Goal: Transaction & Acquisition: Purchase product/service

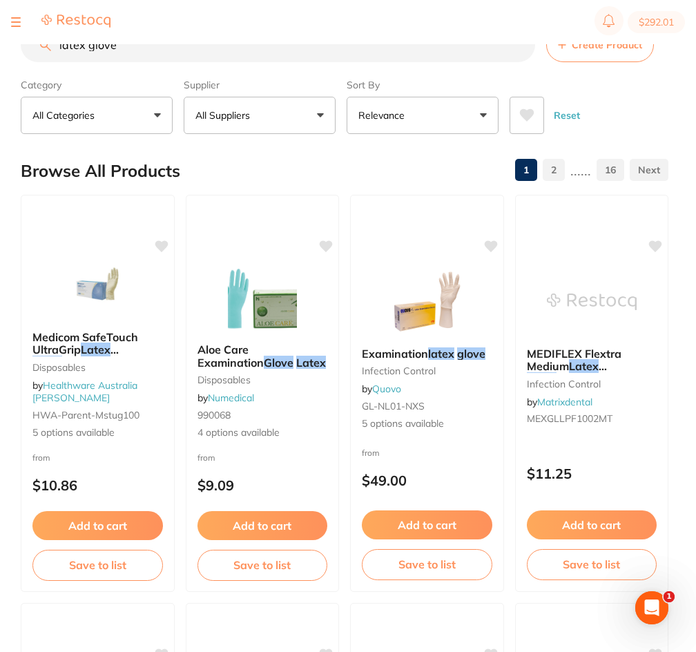
click at [105, 52] on input "latex glove" at bounding box center [278, 45] width 515 height 35
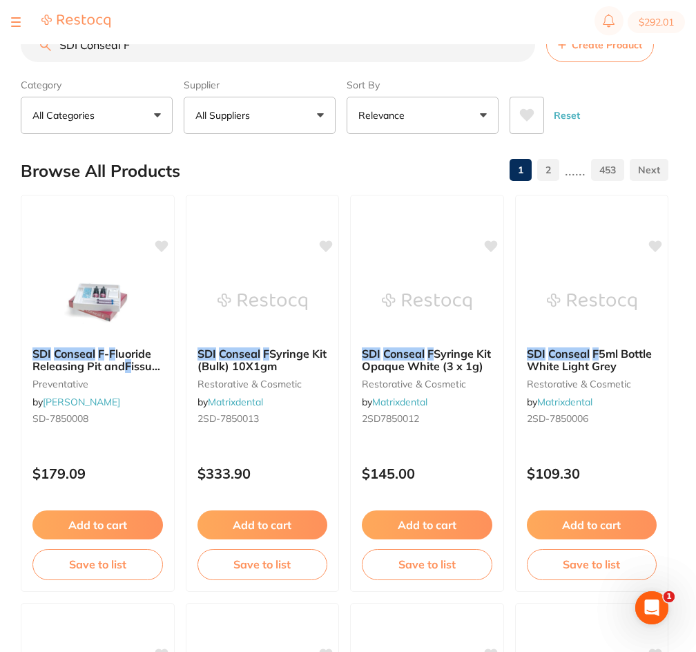
click at [236, 45] on input "SDI Conseal F" at bounding box center [278, 45] width 515 height 35
paste input "tungsten carbide bur"
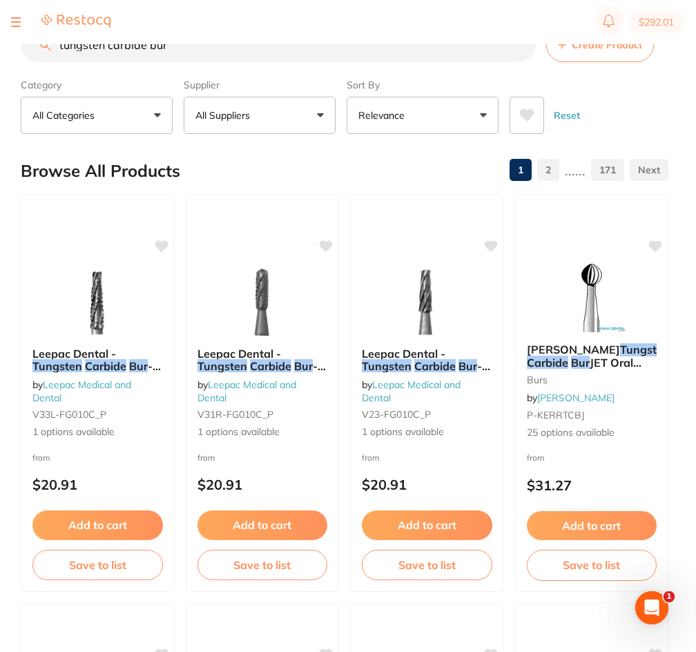
click at [234, 47] on input "tungsten carbide bur" at bounding box center [278, 45] width 515 height 35
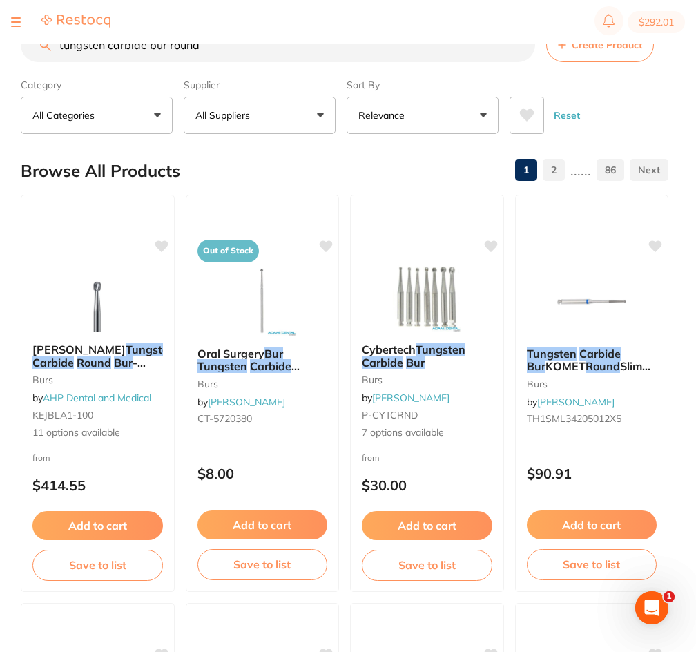
paste input "macro-lock post"
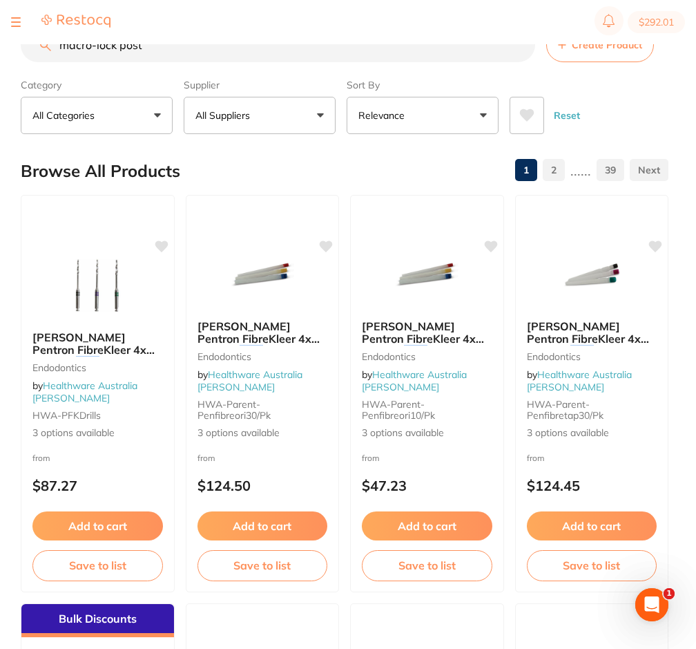
click at [177, 44] on section "$292.01" at bounding box center [348, 22] width 696 height 44
click at [169, 49] on input "macro-lock post" at bounding box center [278, 45] width 515 height 35
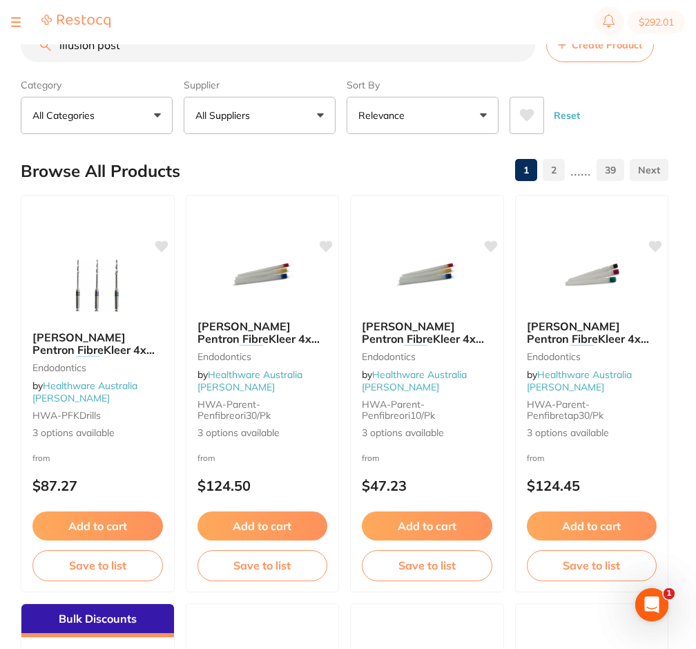
paste input "Macro Lock Illusion"
type input "Macro Lock Illusion"
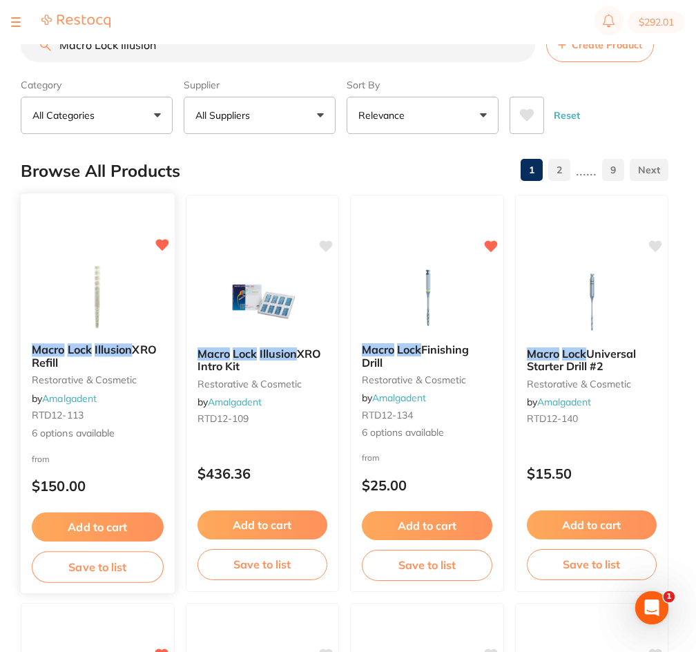
click at [62, 303] on img at bounding box center [98, 298] width 91 height 70
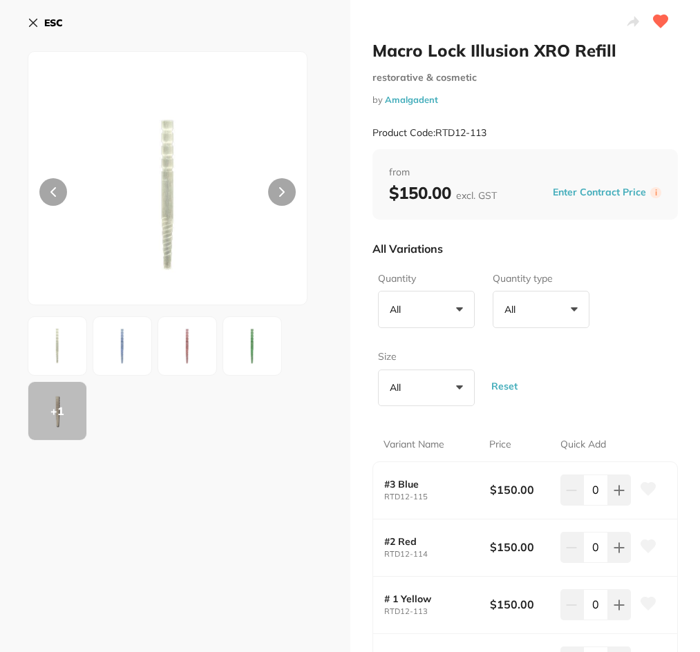
click at [412, 307] on span "+0" at bounding box center [413, 310] width 14 height 14
click at [168, 346] on img at bounding box center [187, 346] width 50 height 50
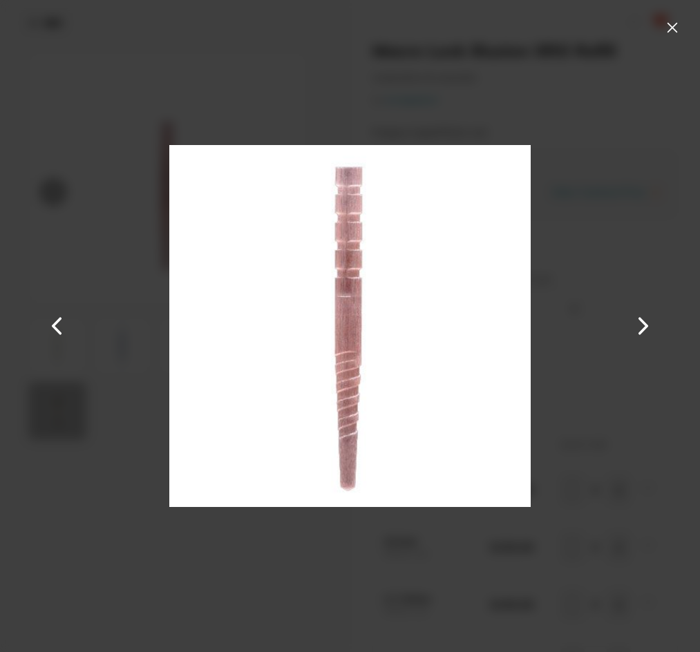
click at [671, 35] on button at bounding box center [672, 28] width 22 height 22
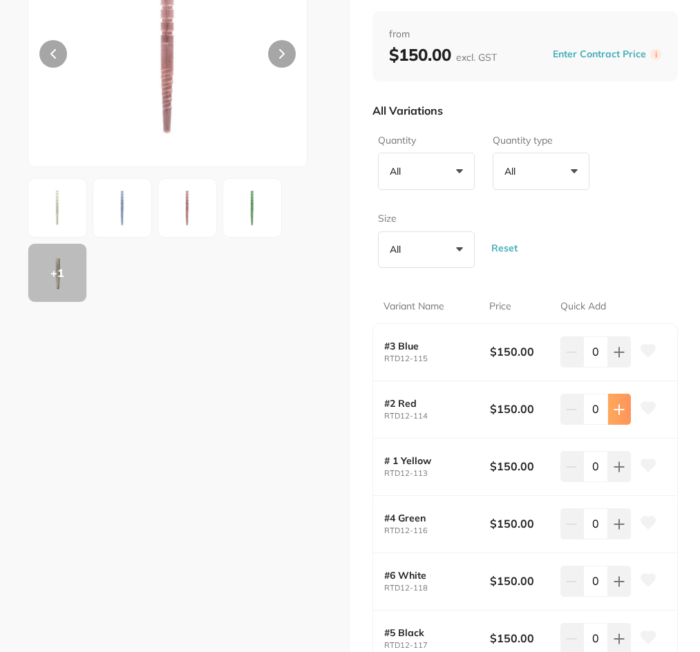
click at [614, 415] on icon at bounding box center [619, 409] width 11 height 11
type input "2"
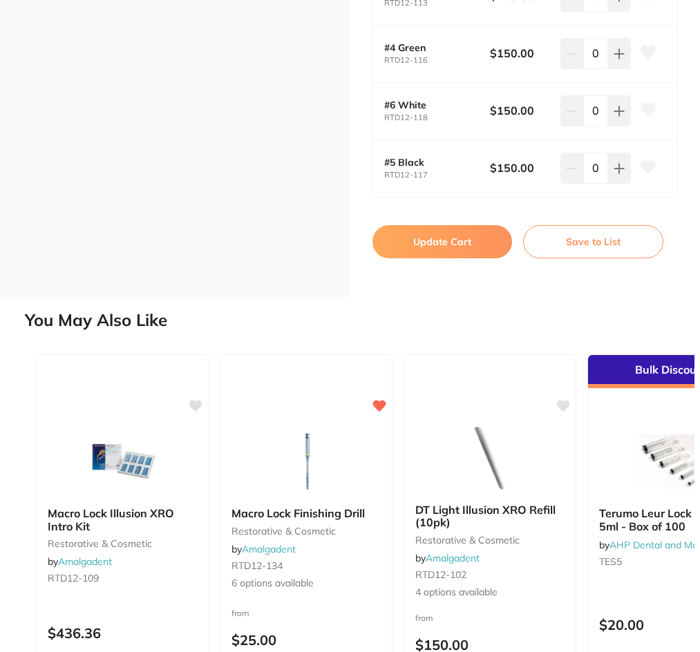
scroll to position [622, 0]
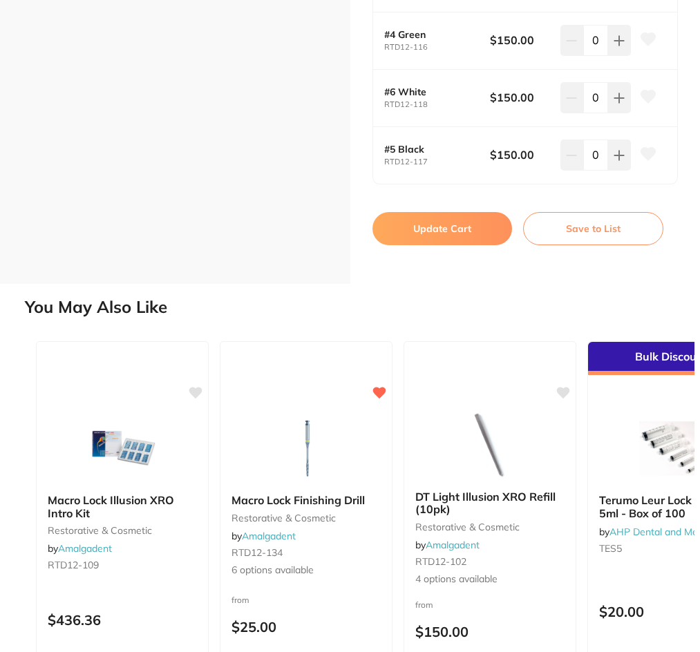
click at [436, 231] on button "Update Cart" at bounding box center [442, 228] width 140 height 33
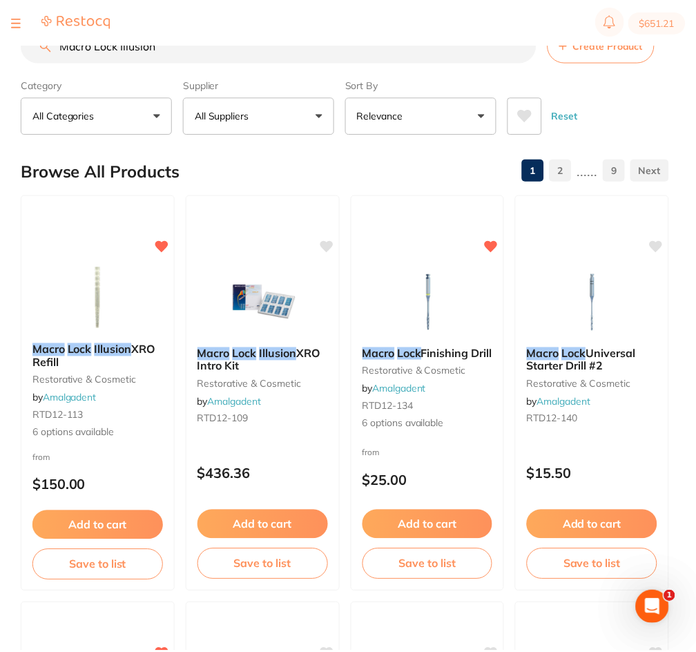
scroll to position [12, 0]
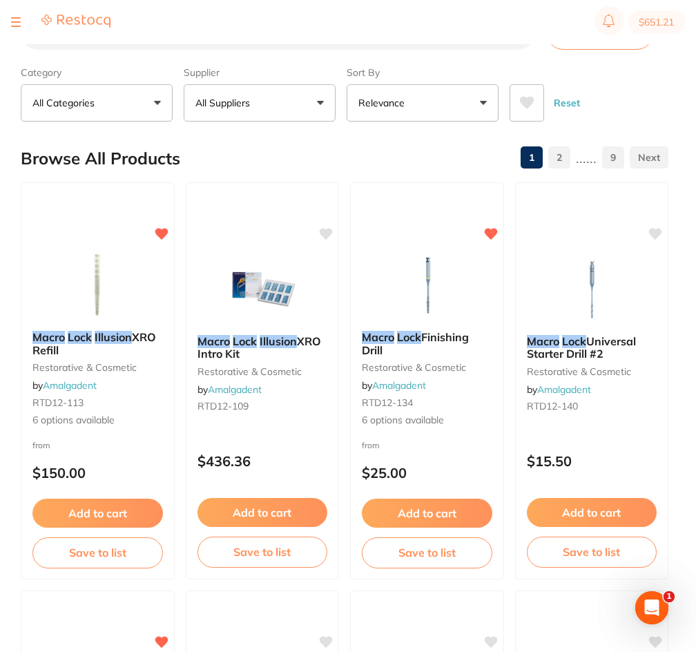
click at [18, 19] on div at bounding box center [16, 22] width 10 height 17
click at [20, 23] on button at bounding box center [16, 21] width 10 height 1
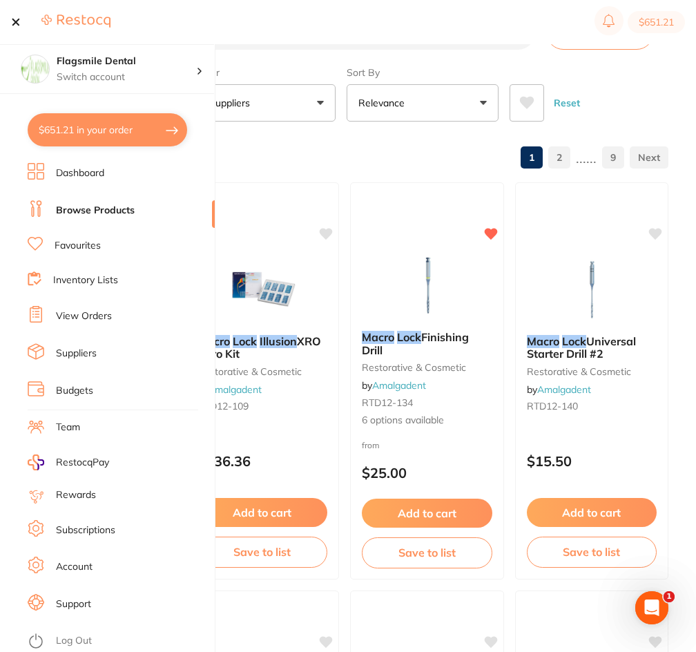
click at [134, 131] on button "$651.21 in your order" at bounding box center [108, 129] width 160 height 33
checkbox input "true"
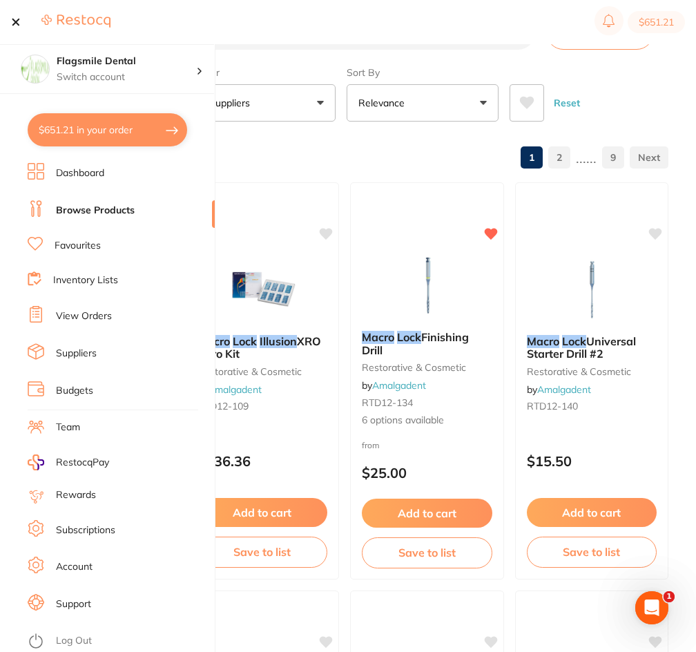
checkbox input "true"
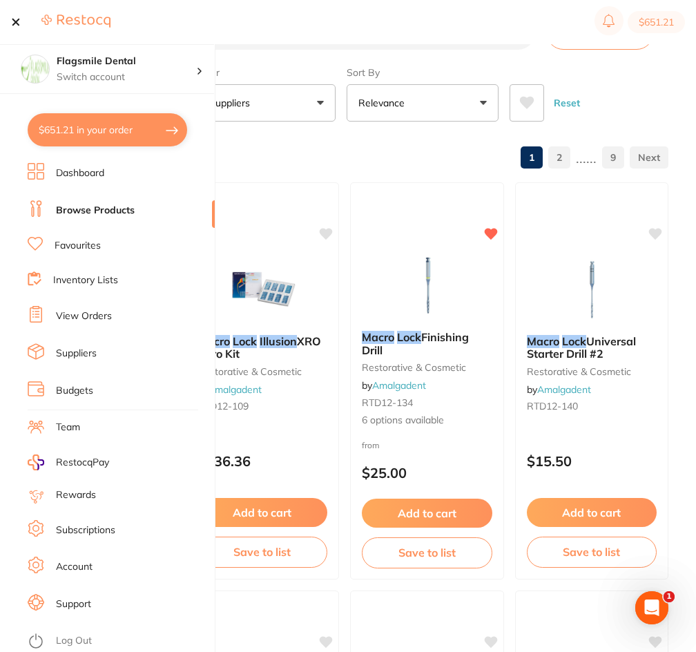
checkbox input "true"
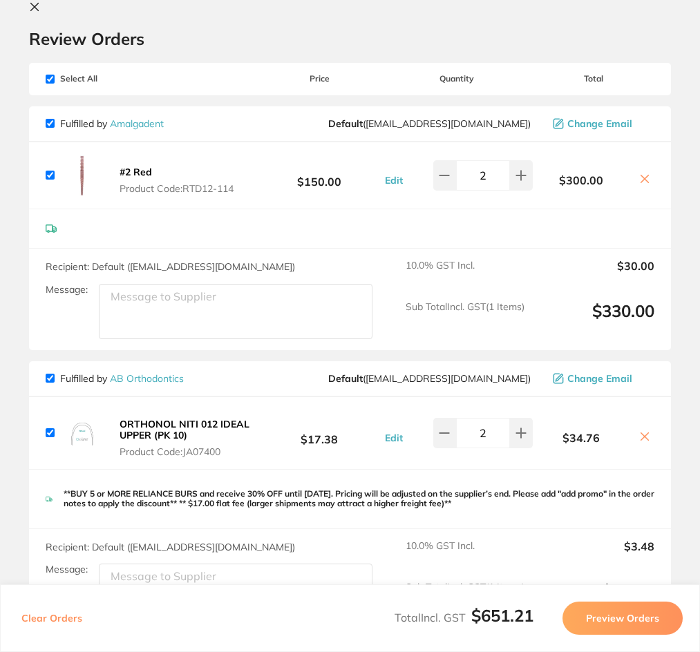
scroll to position [0, 0]
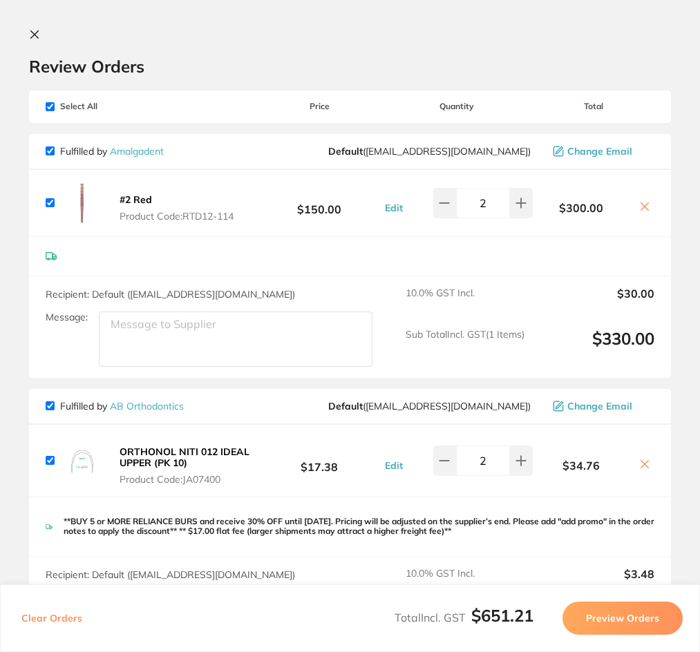
click at [40, 32] on button at bounding box center [37, 35] width 17 height 13
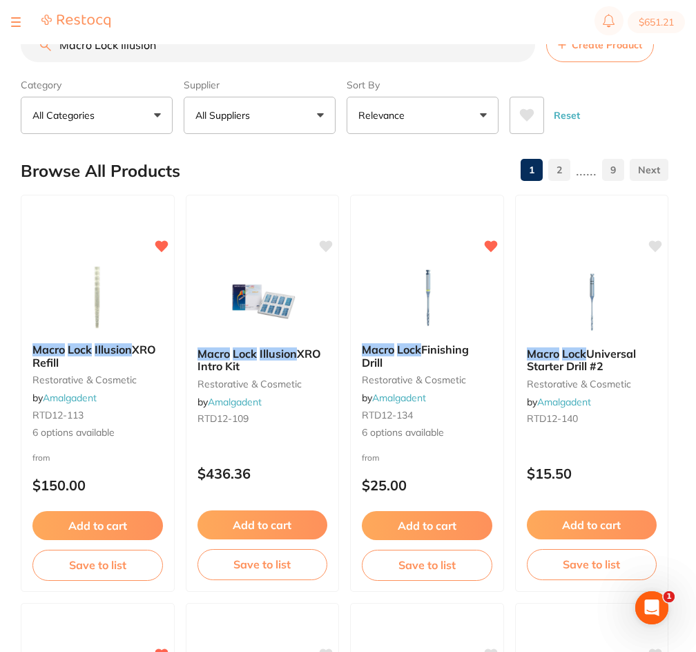
click at [359, 63] on section "Macro Lock Illusion Create Product Category All Categories All Categories burs …" at bounding box center [345, 81] width 648 height 106
click at [353, 55] on input "Macro Lock Illusion" at bounding box center [278, 45] width 515 height 35
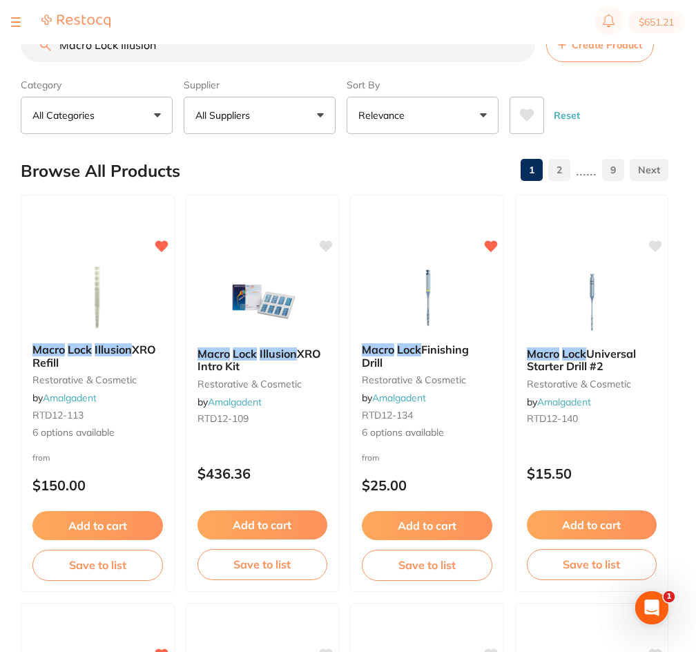
paste input "accutr"
type input "accutron"
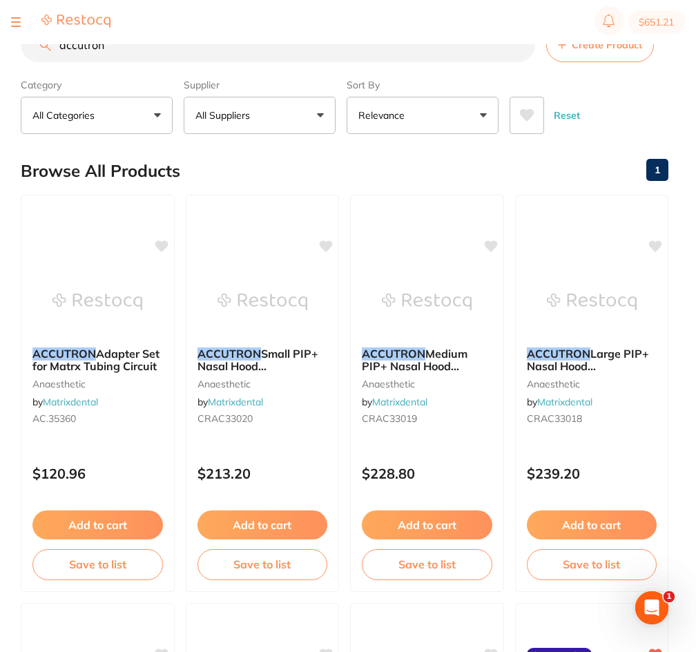
click at [298, 102] on button "All Suppliers" at bounding box center [260, 115] width 152 height 37
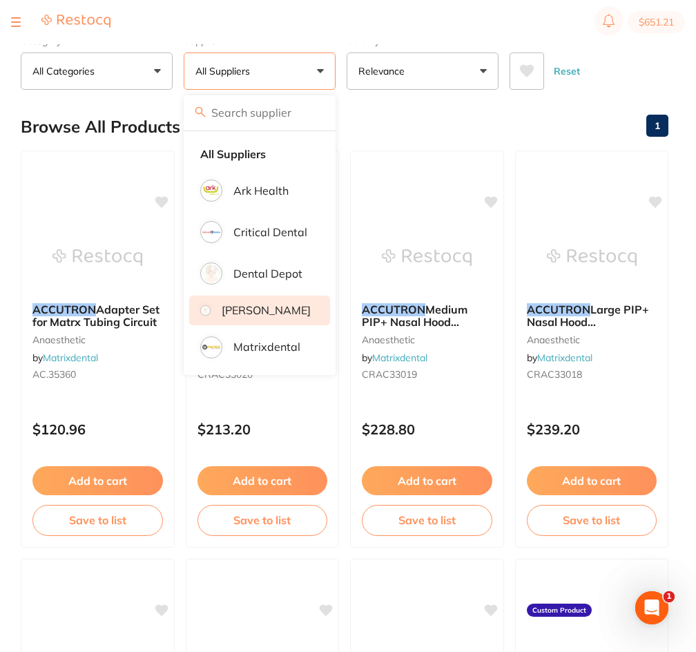
scroll to position [69, 0]
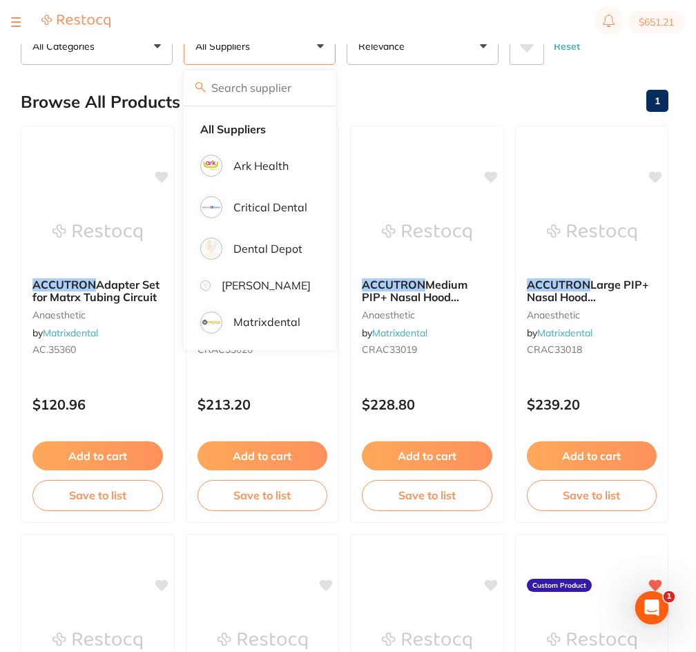
click at [497, 105] on div "Browse All Products 1" at bounding box center [345, 102] width 648 height 46
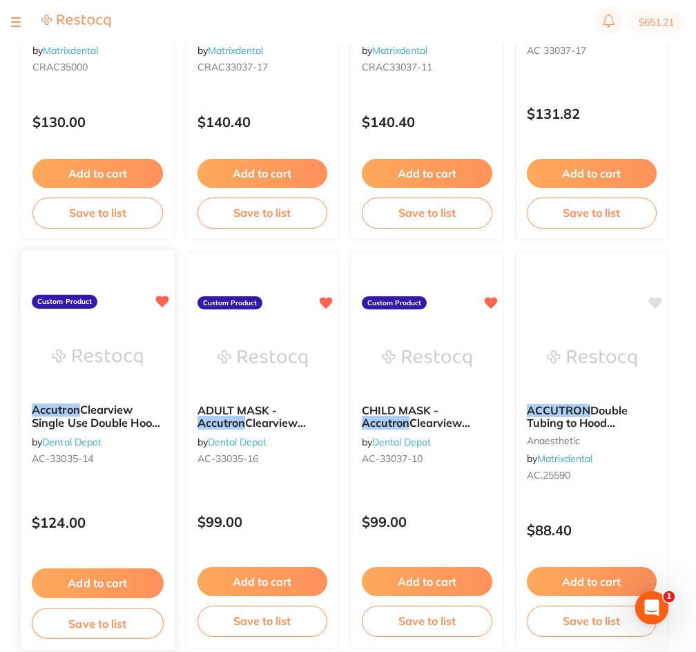
scroll to position [829, 0]
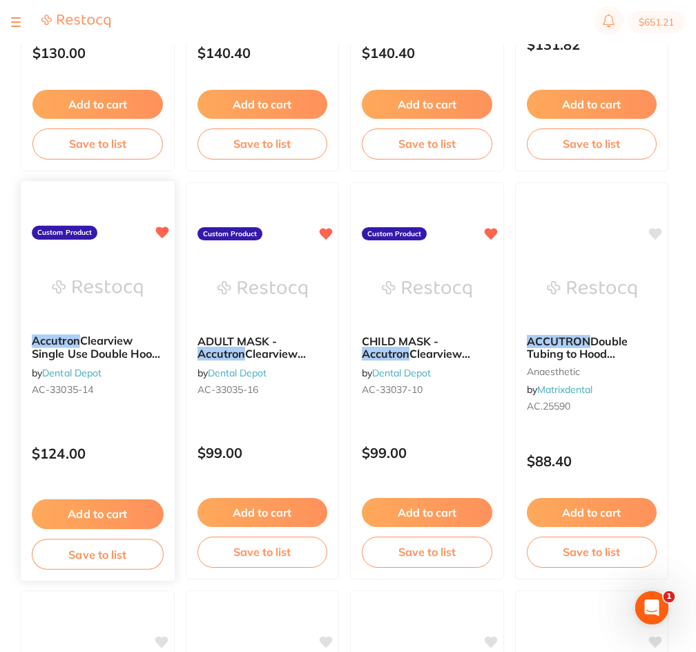
click at [135, 277] on img at bounding box center [98, 289] width 91 height 70
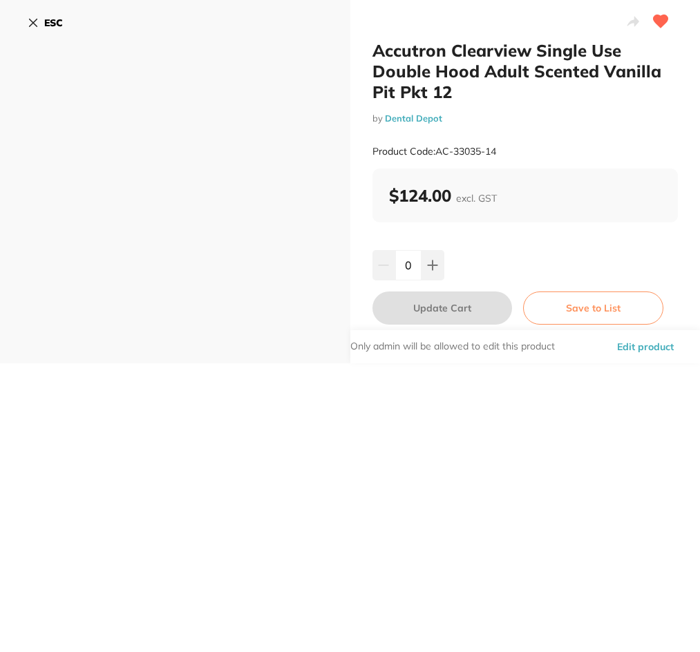
click at [30, 16] on button "ESC" at bounding box center [45, 22] width 35 height 23
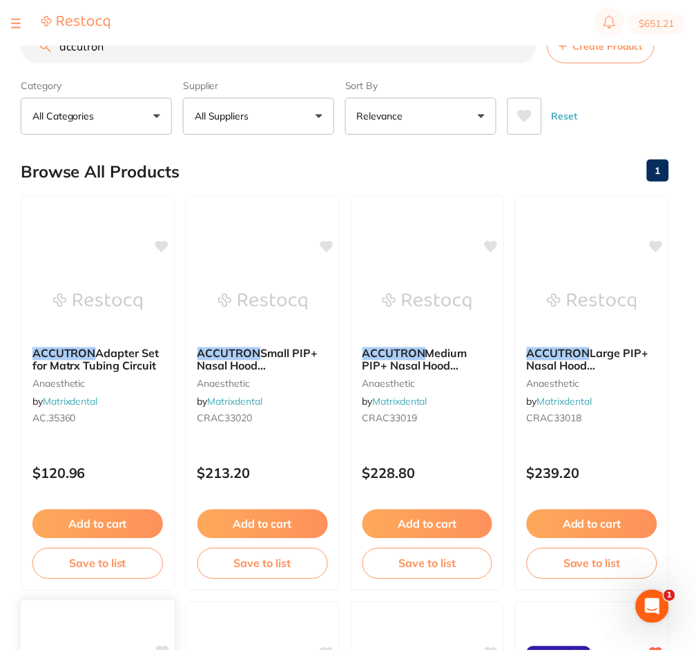
scroll to position [829, 0]
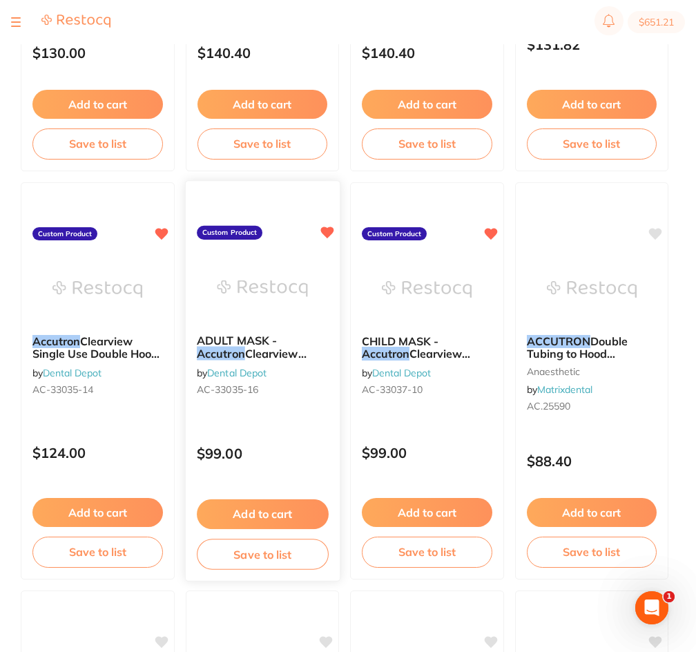
click at [265, 391] on small "AC-33035-16" at bounding box center [262, 389] width 131 height 11
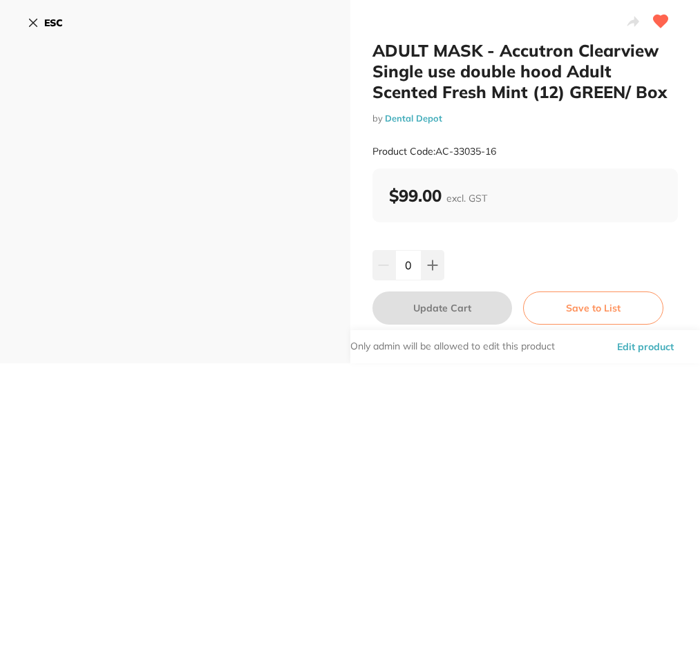
click at [43, 25] on button "ESC" at bounding box center [45, 22] width 35 height 23
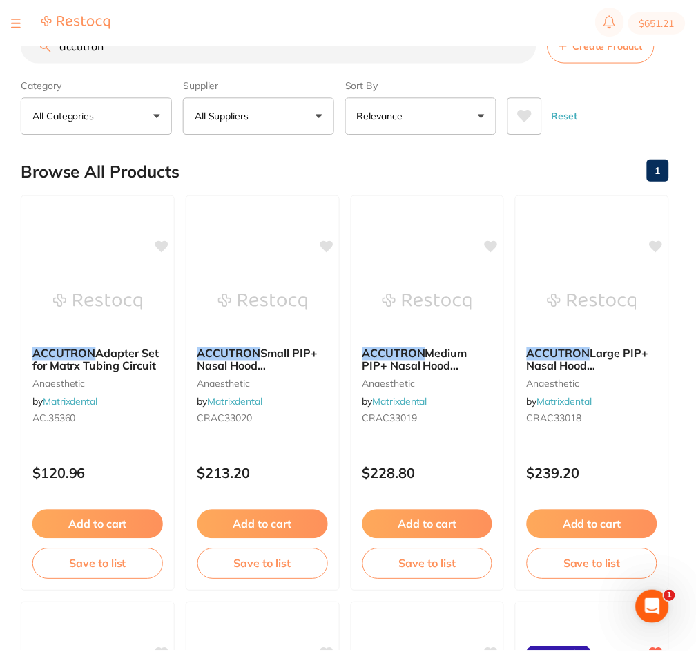
scroll to position [829, 0]
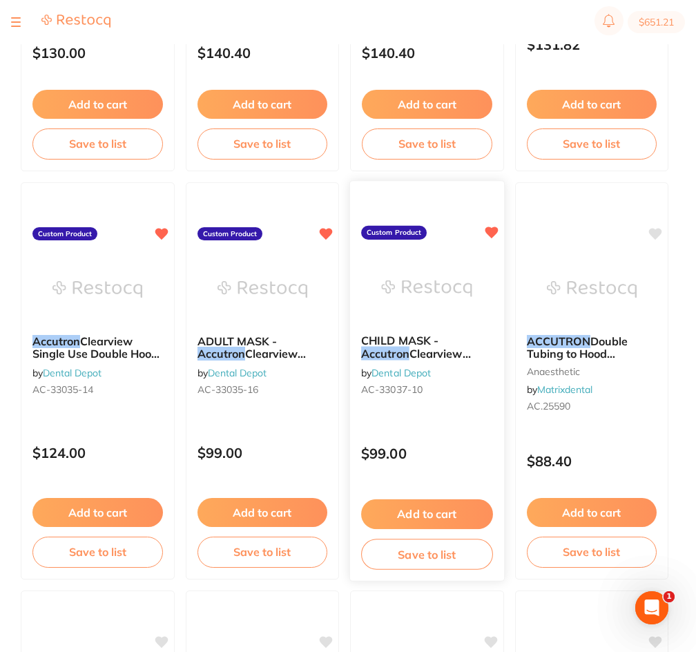
click at [448, 321] on img at bounding box center [427, 289] width 91 height 70
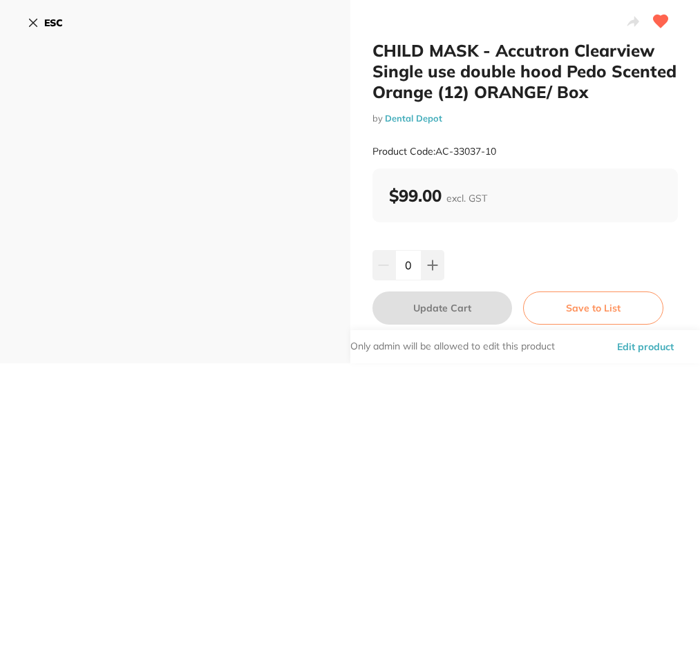
click at [38, 27] on icon at bounding box center [33, 22] width 11 height 11
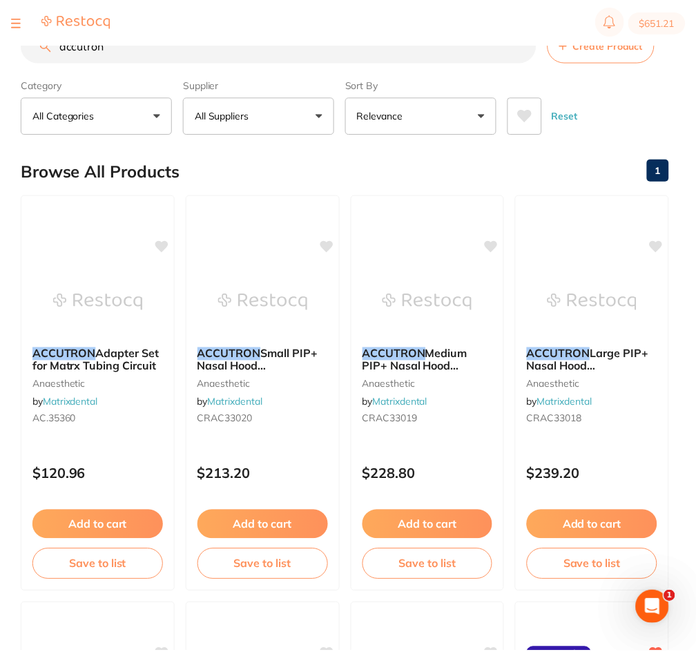
scroll to position [829, 0]
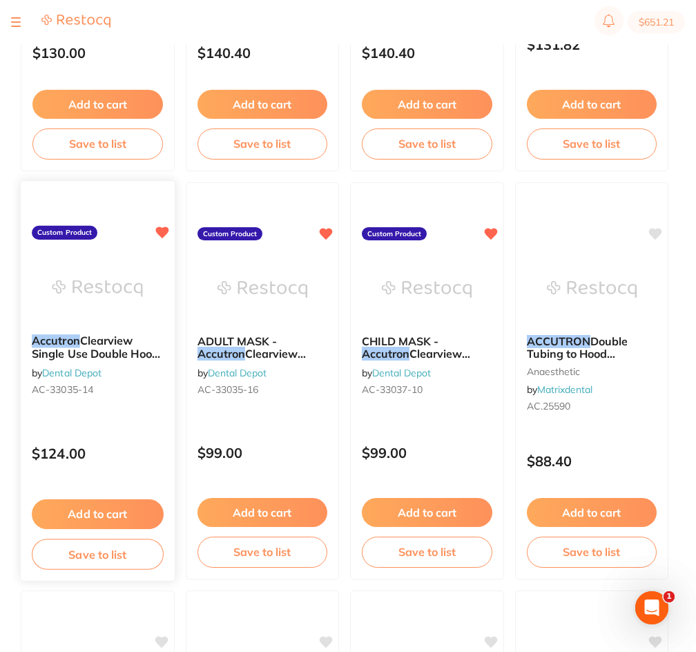
click at [66, 350] on span "Clearview Single Use Double Hood Adult Scented Vanilla Pit Pkt 12" at bounding box center [96, 360] width 129 height 53
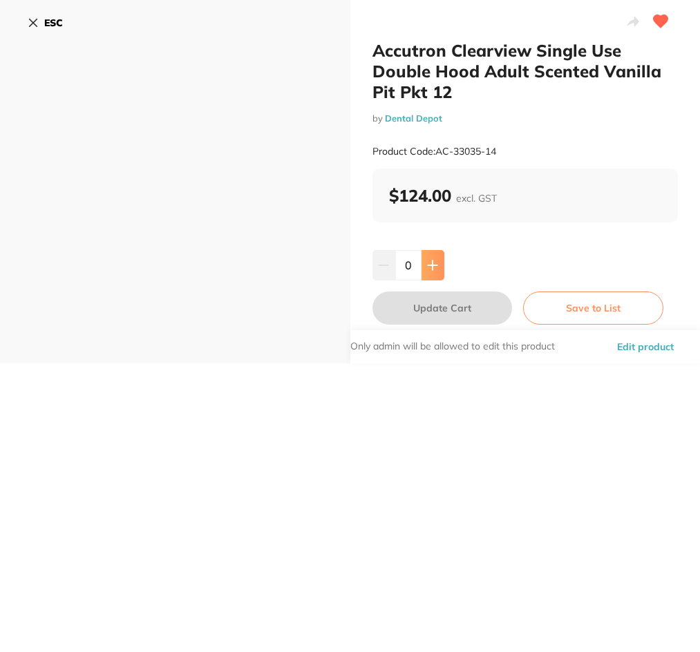
click at [432, 265] on icon at bounding box center [432, 264] width 9 height 9
type input "1"
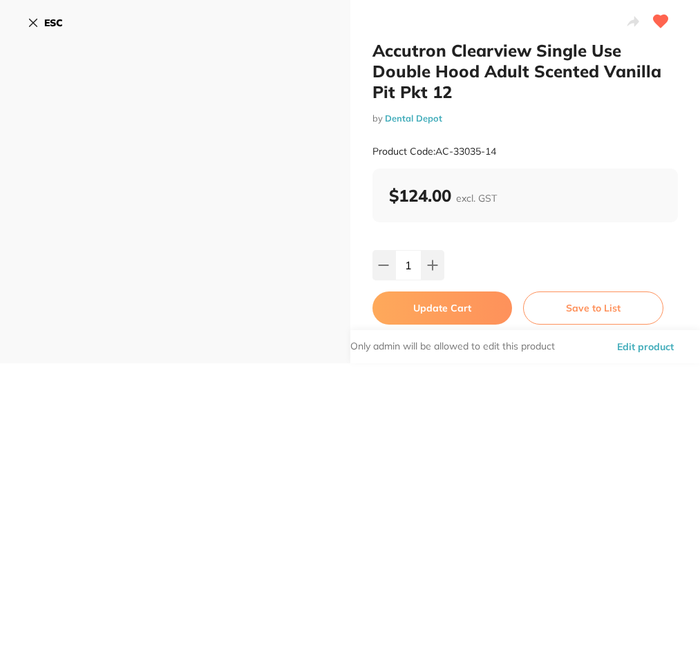
click at [32, 16] on button "ESC" at bounding box center [45, 22] width 35 height 23
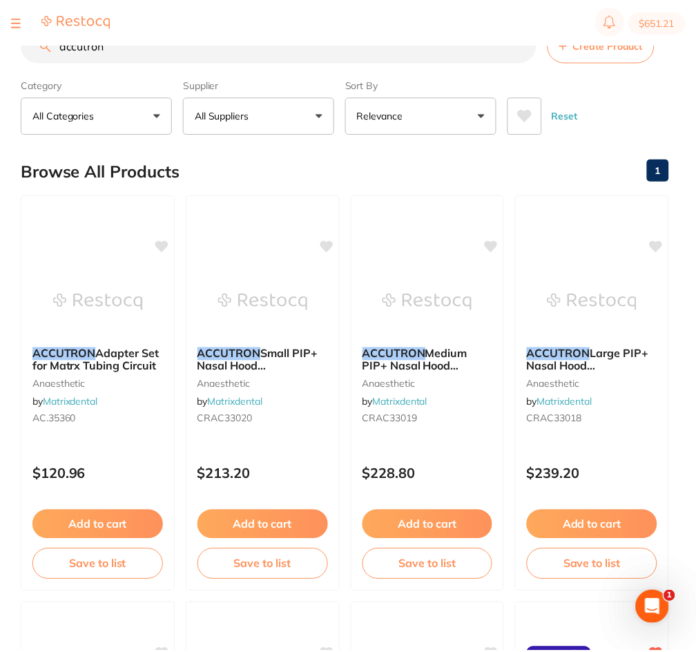
scroll to position [829, 0]
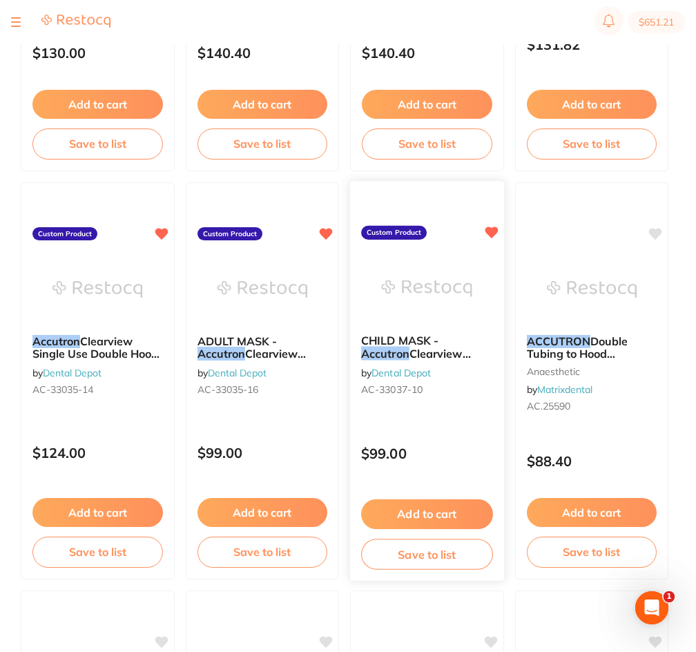
click at [453, 355] on span "Clearview Single use double hood Pedo Scented Orange (12) ORANGE/ Box" at bounding box center [422, 373] width 123 height 53
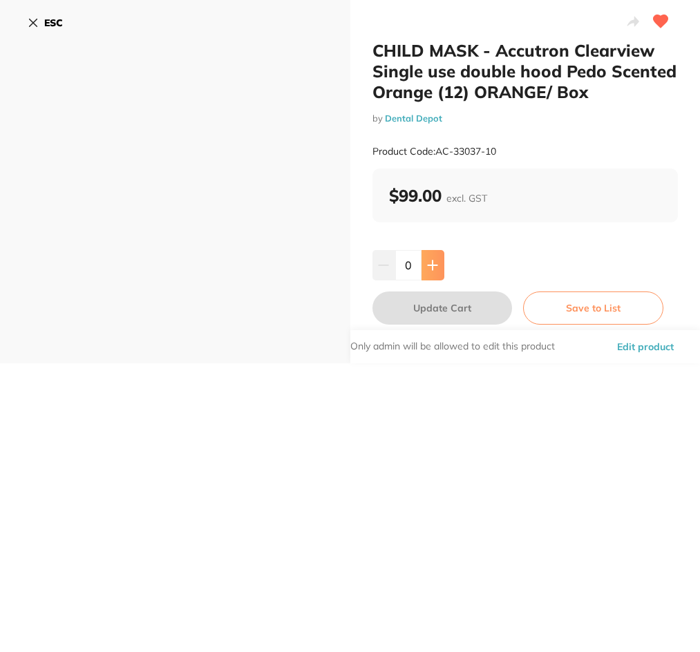
click at [428, 267] on icon at bounding box center [432, 265] width 11 height 11
type input "2"
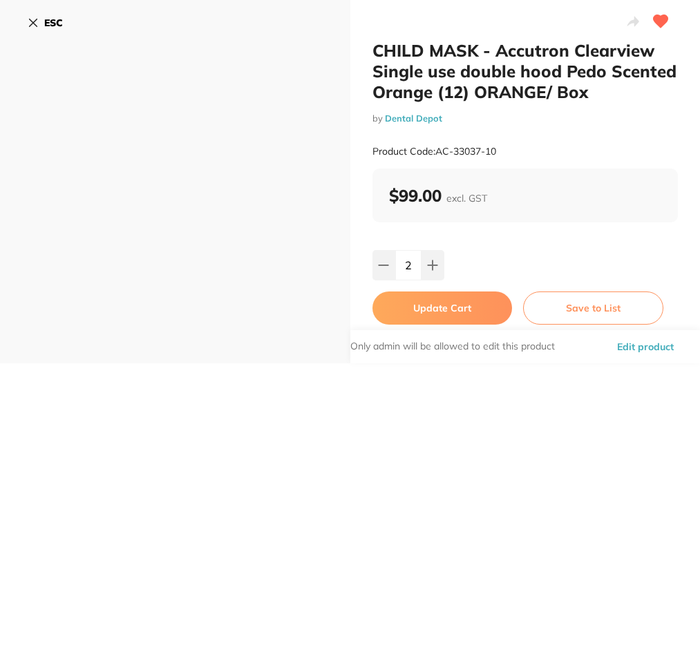
click at [405, 310] on button "Update Cart" at bounding box center [442, 308] width 140 height 33
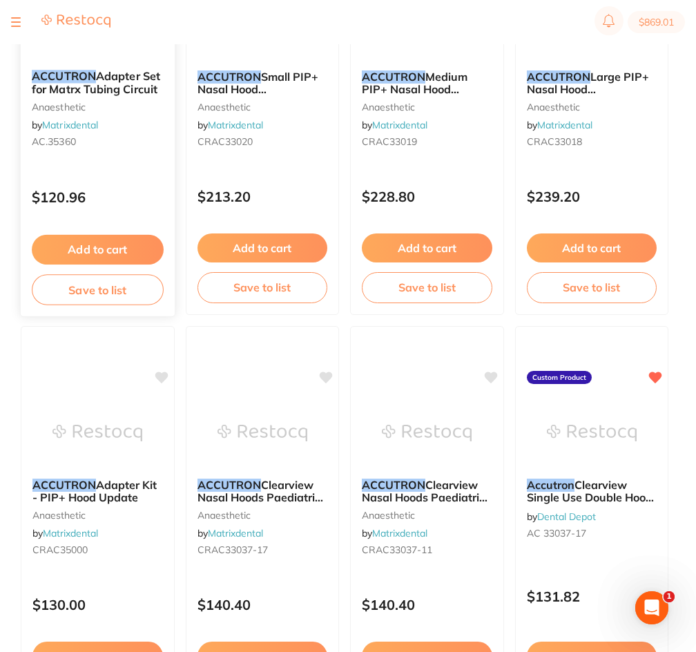
scroll to position [276, 0]
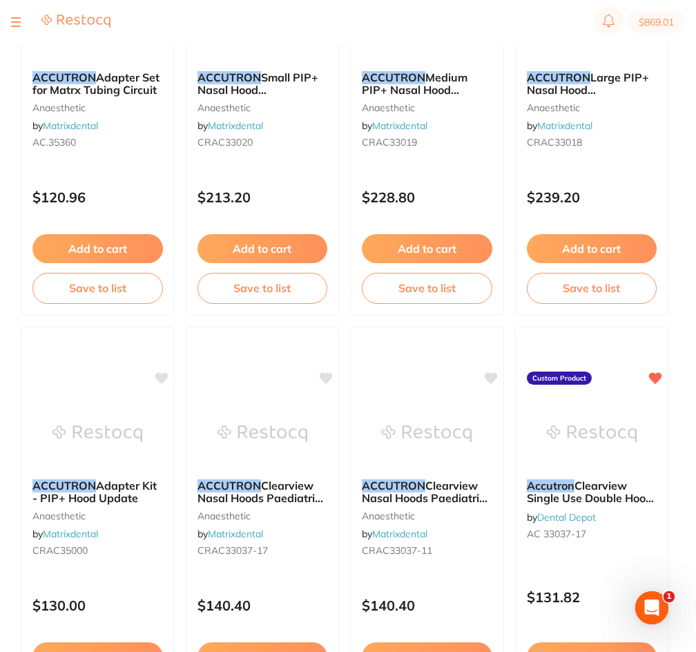
click at [8, 12] on section "$869.01" at bounding box center [348, 22] width 696 height 44
click at [10, 23] on section "$869.01" at bounding box center [348, 22] width 696 height 44
click at [15, 23] on button at bounding box center [16, 21] width 10 height 1
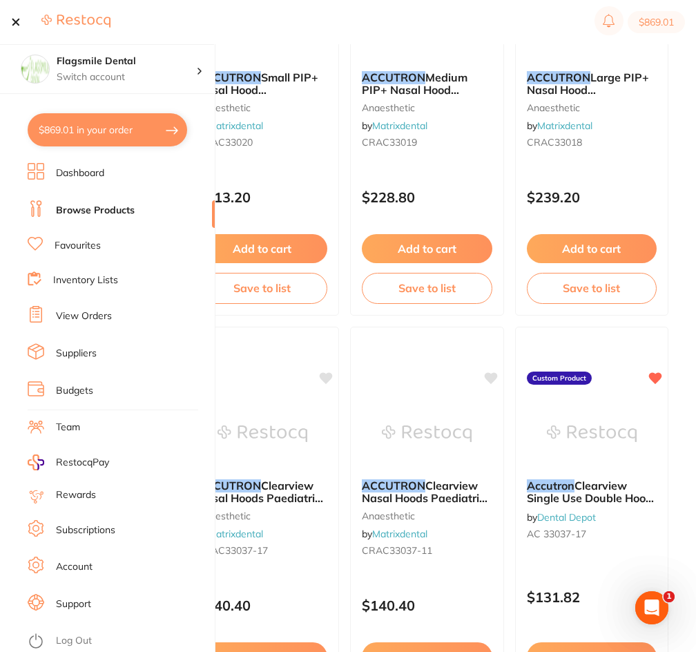
click at [57, 139] on button "$869.01 in your order" at bounding box center [108, 129] width 160 height 33
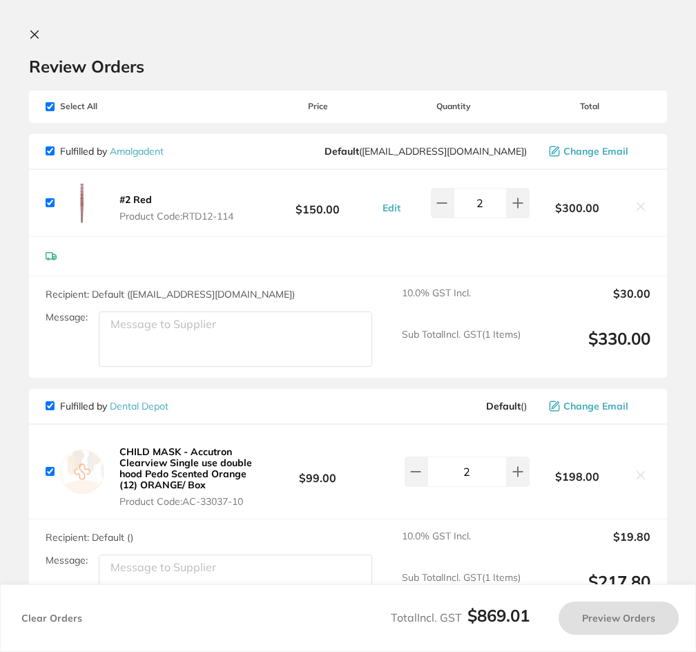
checkbox input "true"
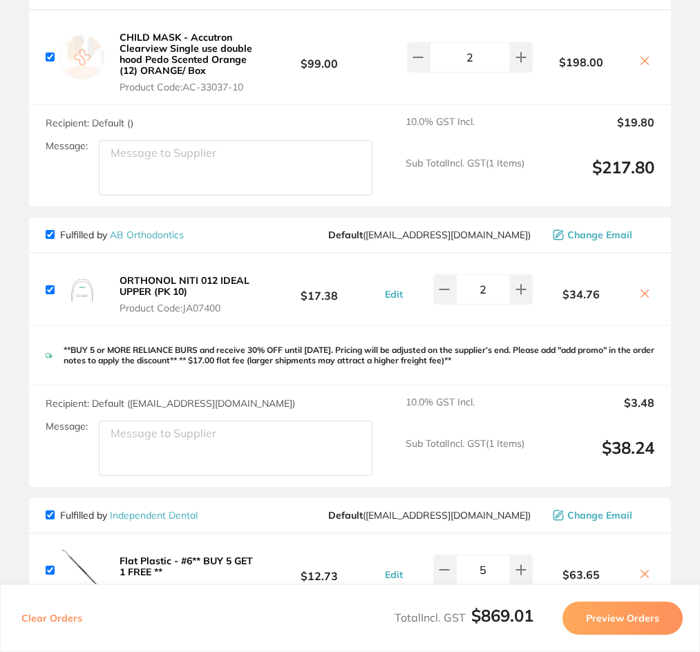
scroll to position [0, 0]
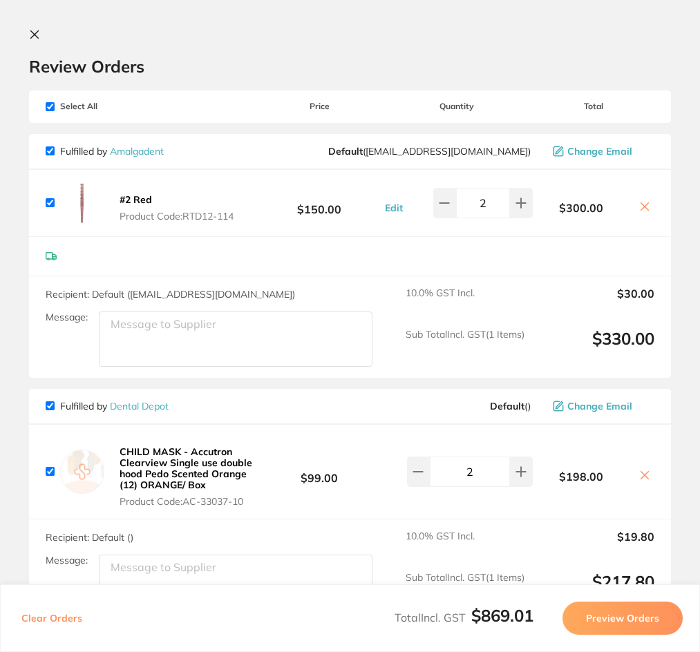
click at [28, 28] on section "Review Orders Your orders are being processed and we will notify you once we ha…" at bounding box center [350, 326] width 700 height 652
click at [25, 38] on section "Review Orders Your orders are being processed and we will notify you once we ha…" at bounding box center [350, 326] width 700 height 652
click at [28, 37] on section "Review Orders Your orders are being processed and we will notify you once we ha…" at bounding box center [350, 326] width 700 height 652
click at [37, 36] on icon at bounding box center [34, 34] width 11 height 11
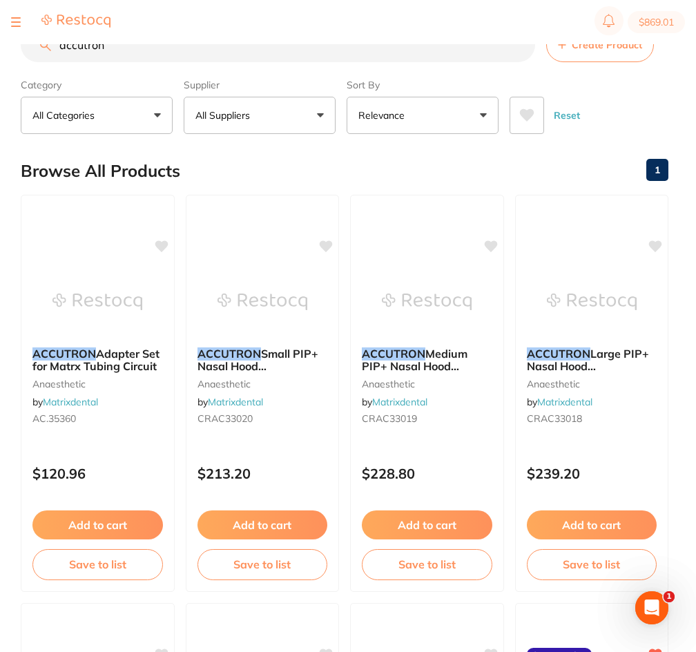
click at [173, 49] on input "accutron" at bounding box center [278, 45] width 515 height 35
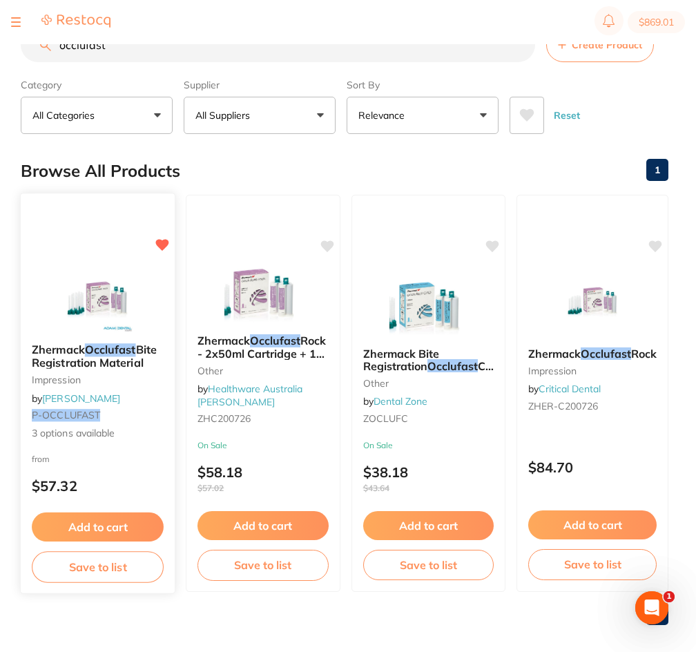
click at [110, 256] on div "Zhermack Occlufast Bite Registration Material impression by [PERSON_NAME] P-OCC…" at bounding box center [98, 393] width 156 height 401
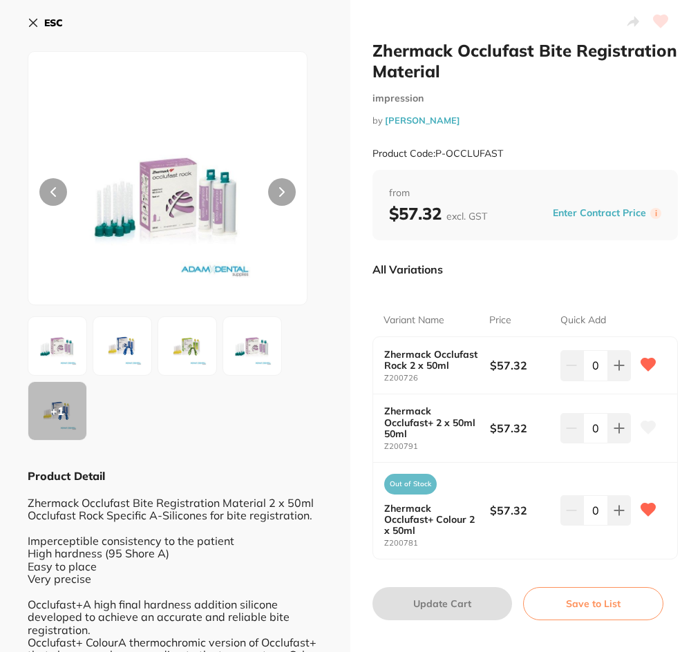
click at [502, 44] on h2 "Zhermack Occlufast Bite Registration Material" at bounding box center [525, 60] width 306 height 41
copy h2 "Occlufast"
click at [51, 18] on b "ESC" at bounding box center [53, 23] width 19 height 12
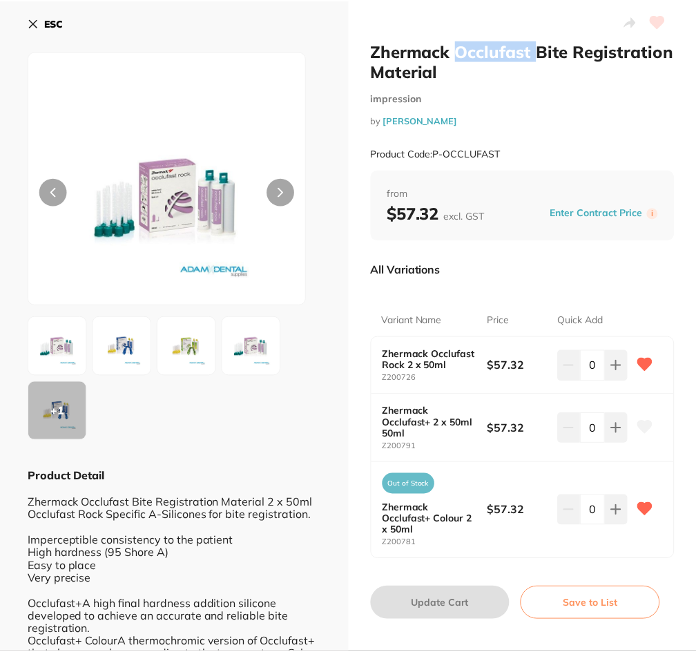
scroll to position [1, 0]
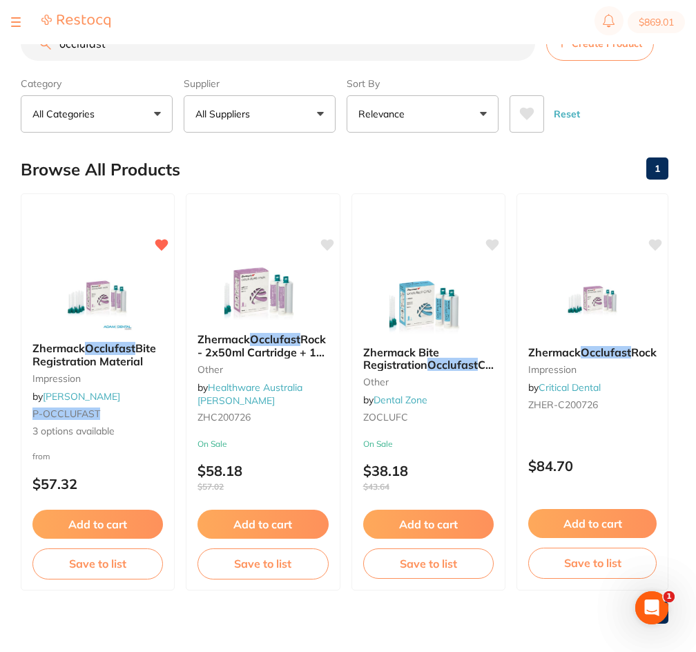
click at [193, 60] on input "occlufast" at bounding box center [278, 43] width 515 height 35
paste input "Honigum-Mono"
type input "Honigum-Mono"
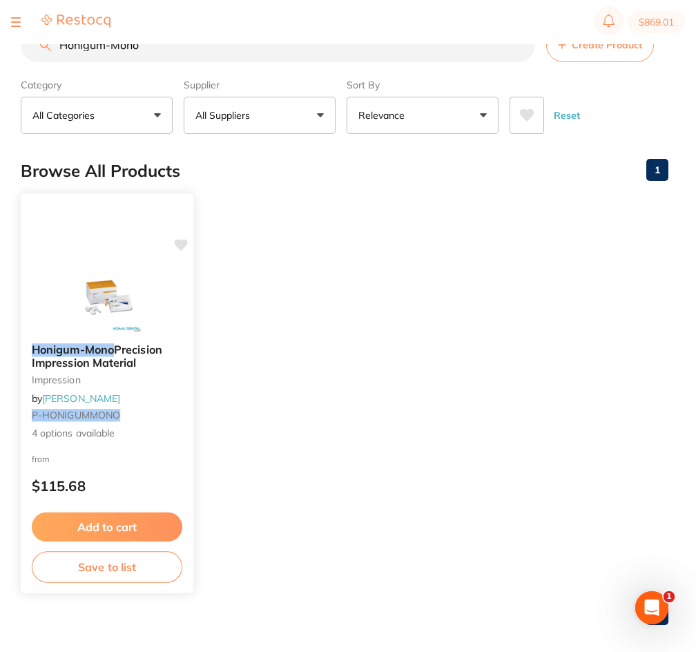
scroll to position [0, 0]
